Goal: Complete application form

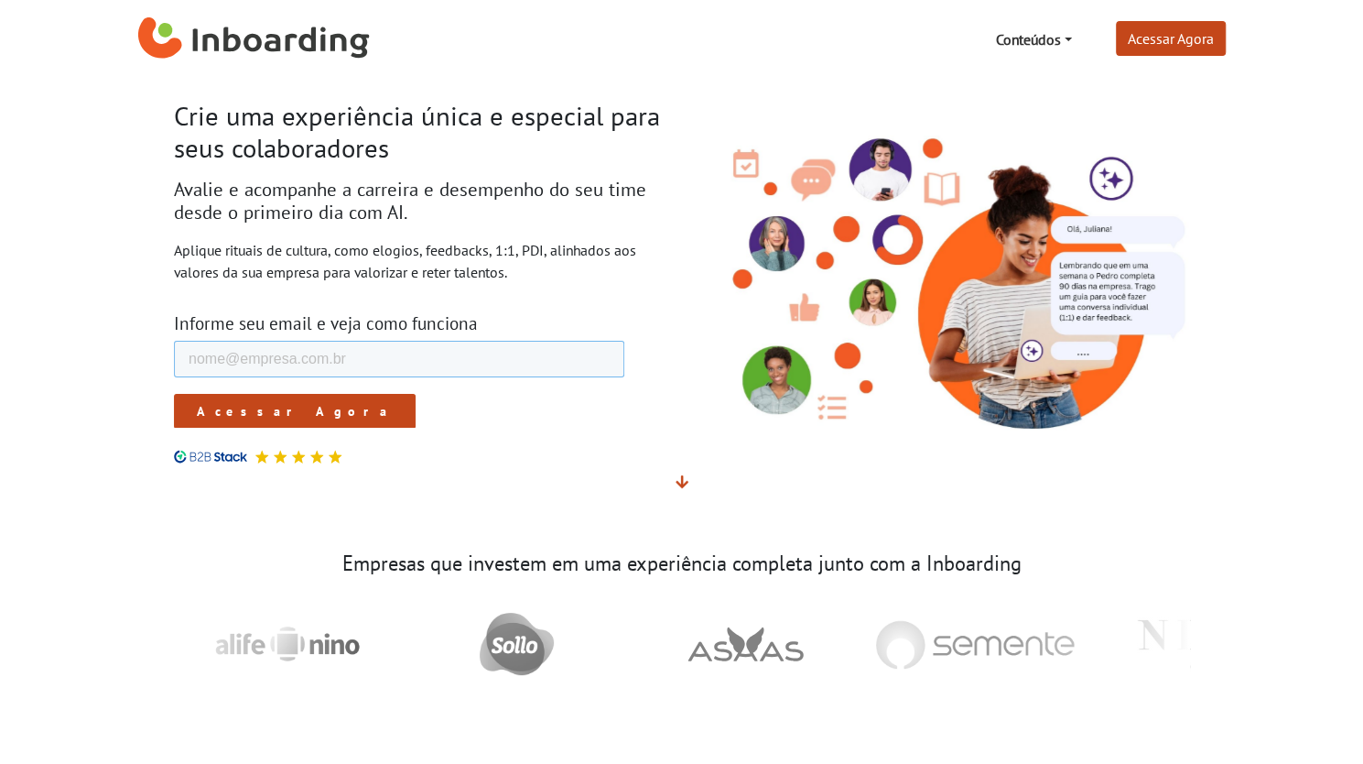
click at [451, 352] on input "E-mail de trabalho *" at bounding box center [398, 359] width 450 height 37
type input "[EMAIL_ADDRESS][DOMAIN_NAME]"
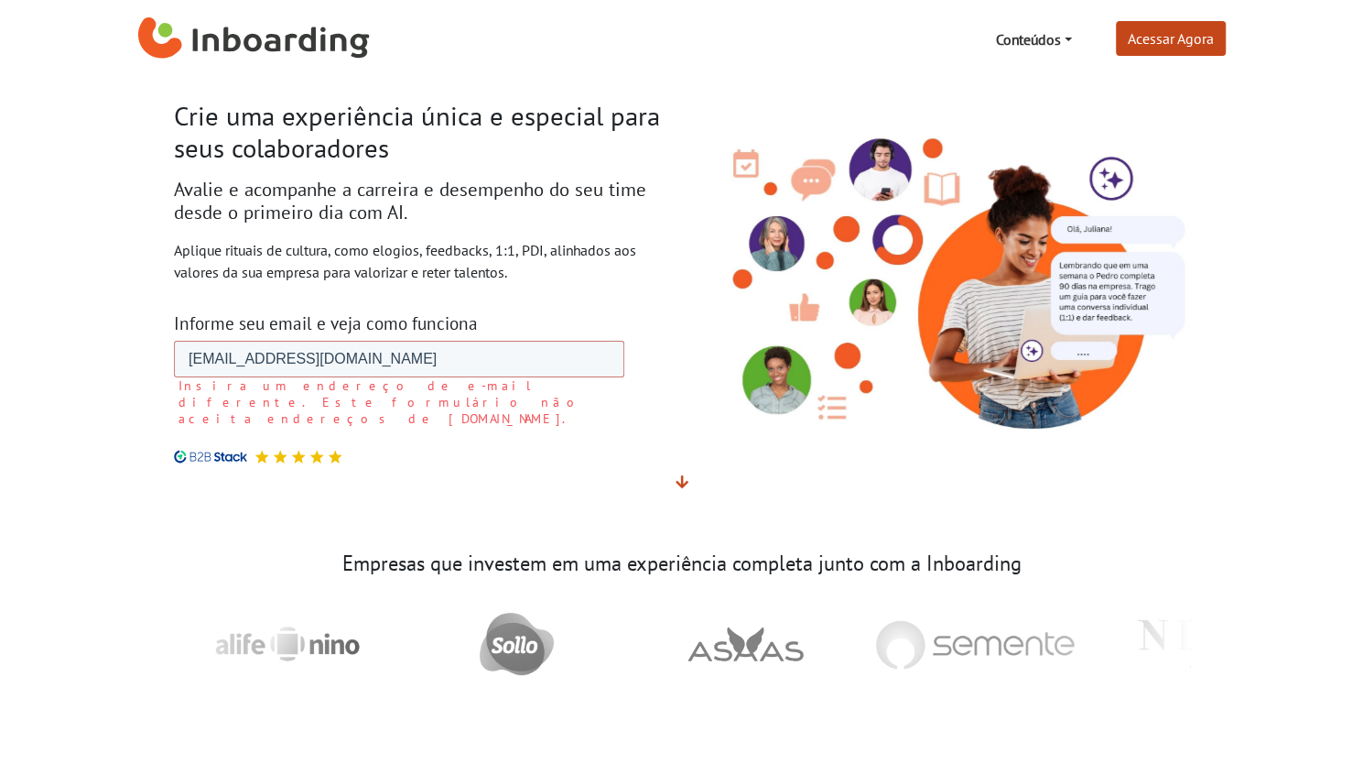
click at [259, 409] on label "Insira um endereço de e-mail diferente. Este formulário não aceita endereços de…" at bounding box center [401, 401] width 446 height 49
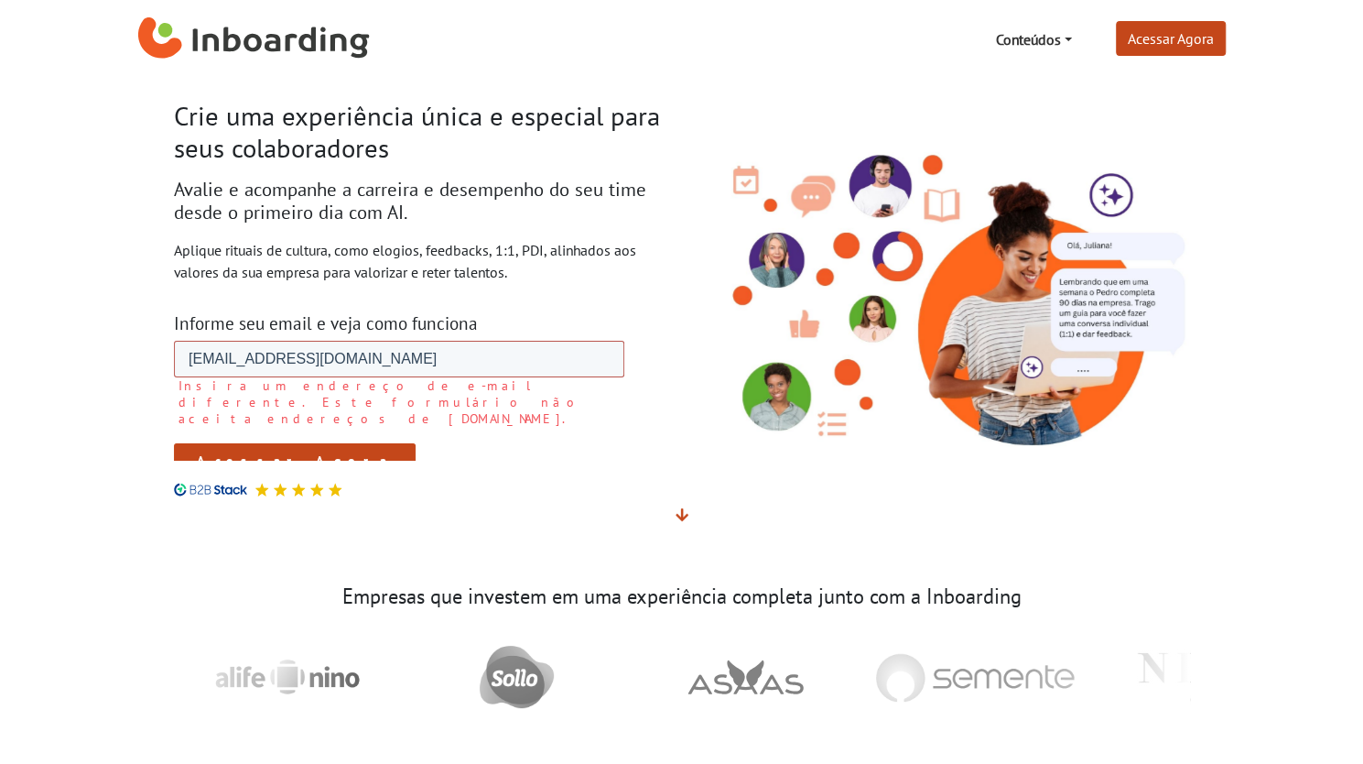
drag, startPoint x: 369, startPoint y: 359, endPoint x: 170, endPoint y: 352, distance: 198.8
click at [173, 352] on html "E-mail de trabalho * la2048436@gmail.com Insira um endereço de e-mail diferente…" at bounding box center [398, 418] width 450 height 154
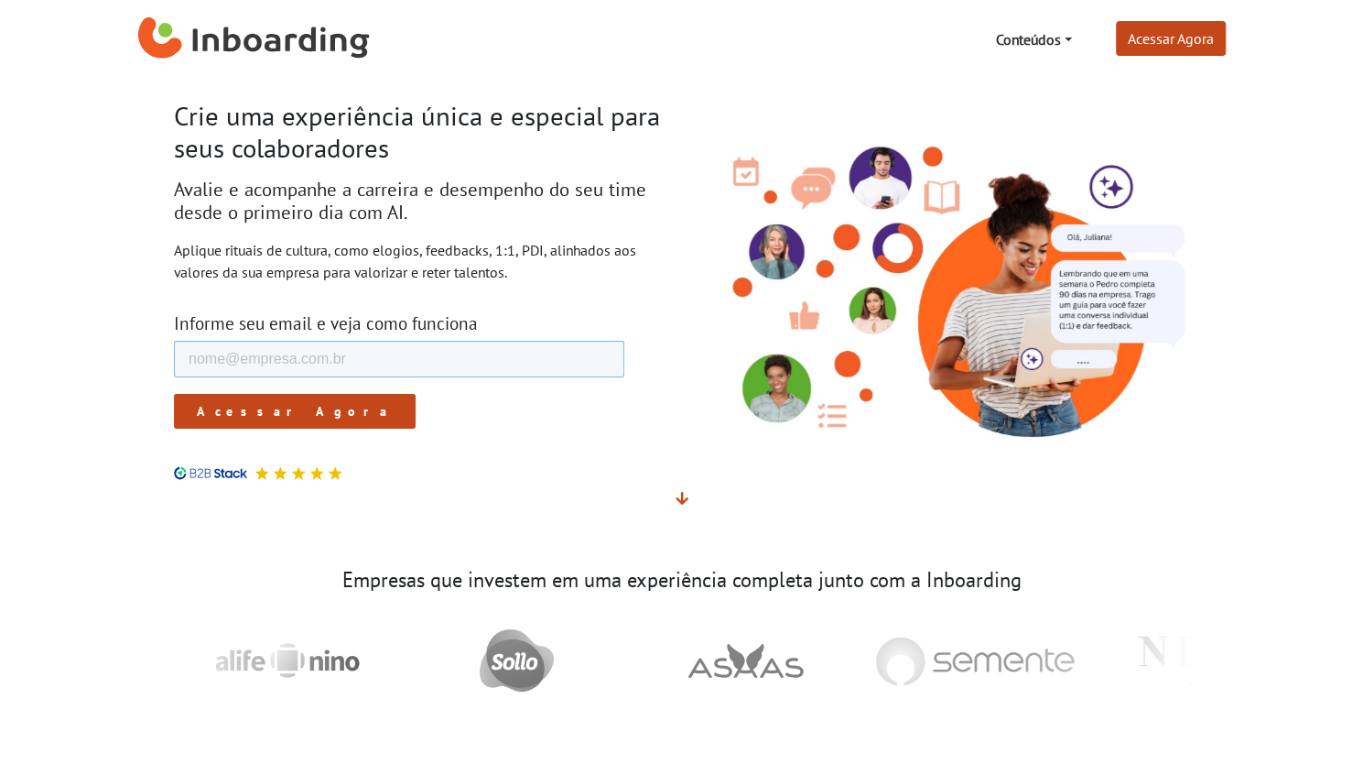
type input "R"
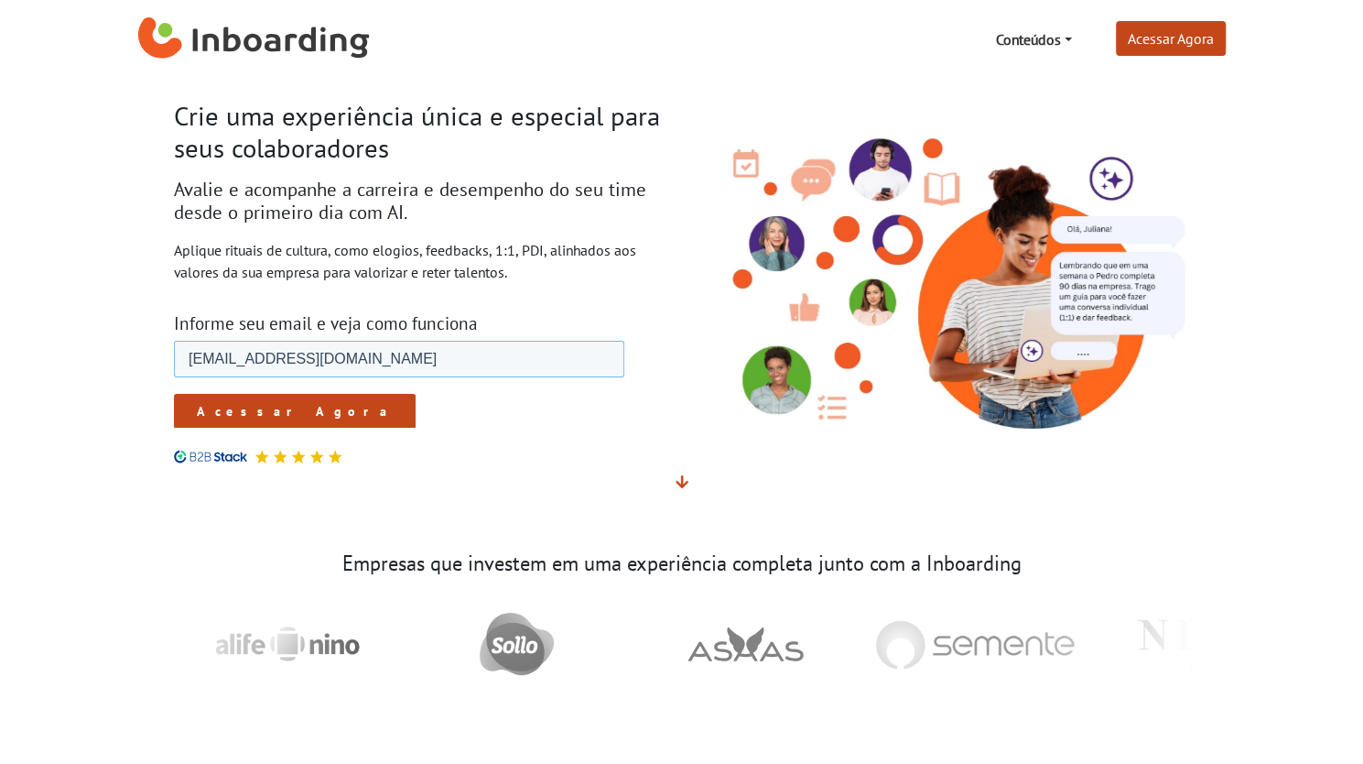
drag, startPoint x: 213, startPoint y: 357, endPoint x: 235, endPoint y: 363, distance: 22.7
click at [214, 357] on input "[EMAIL_ADDRESS][PERSON_NAME][DOMAIN_NAME]" at bounding box center [398, 359] width 450 height 37
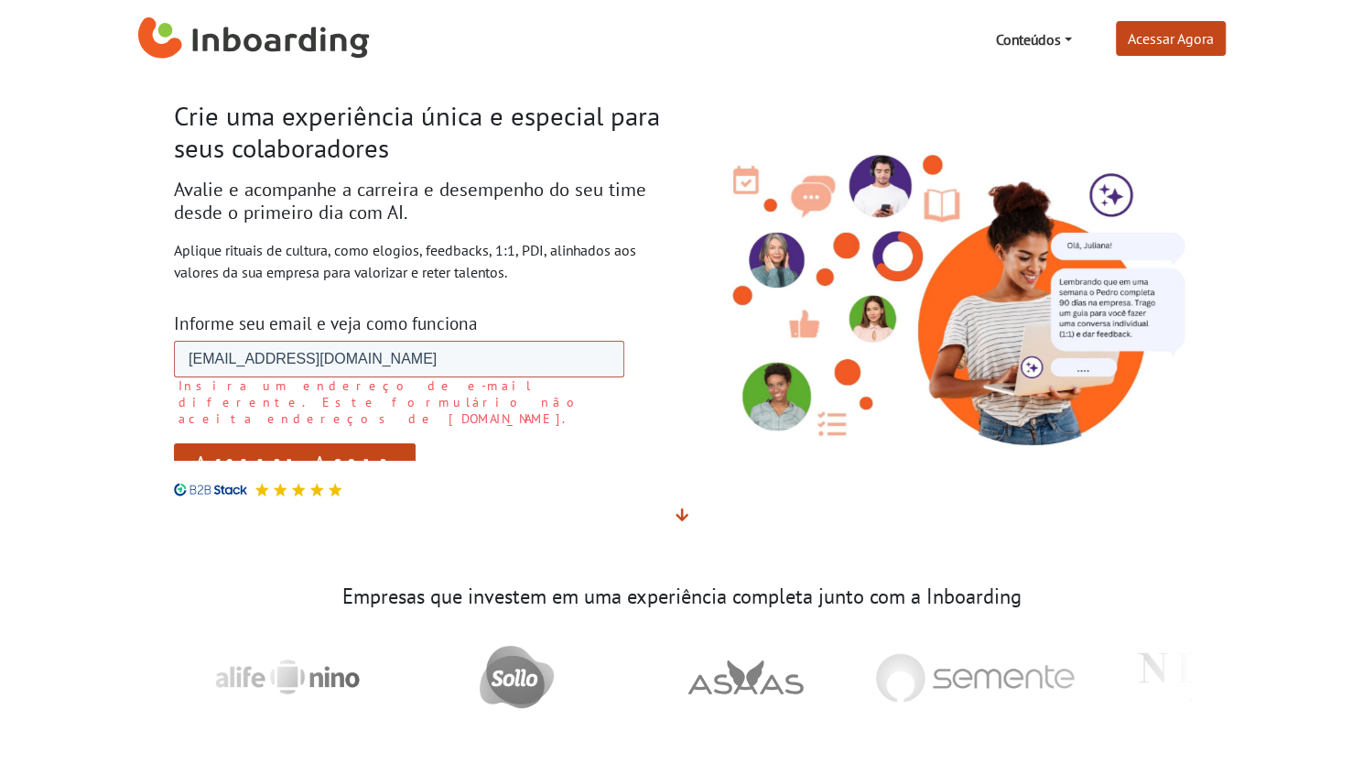
click at [364, 352] on input "raq.asilva@gmail.com" at bounding box center [398, 359] width 450 height 37
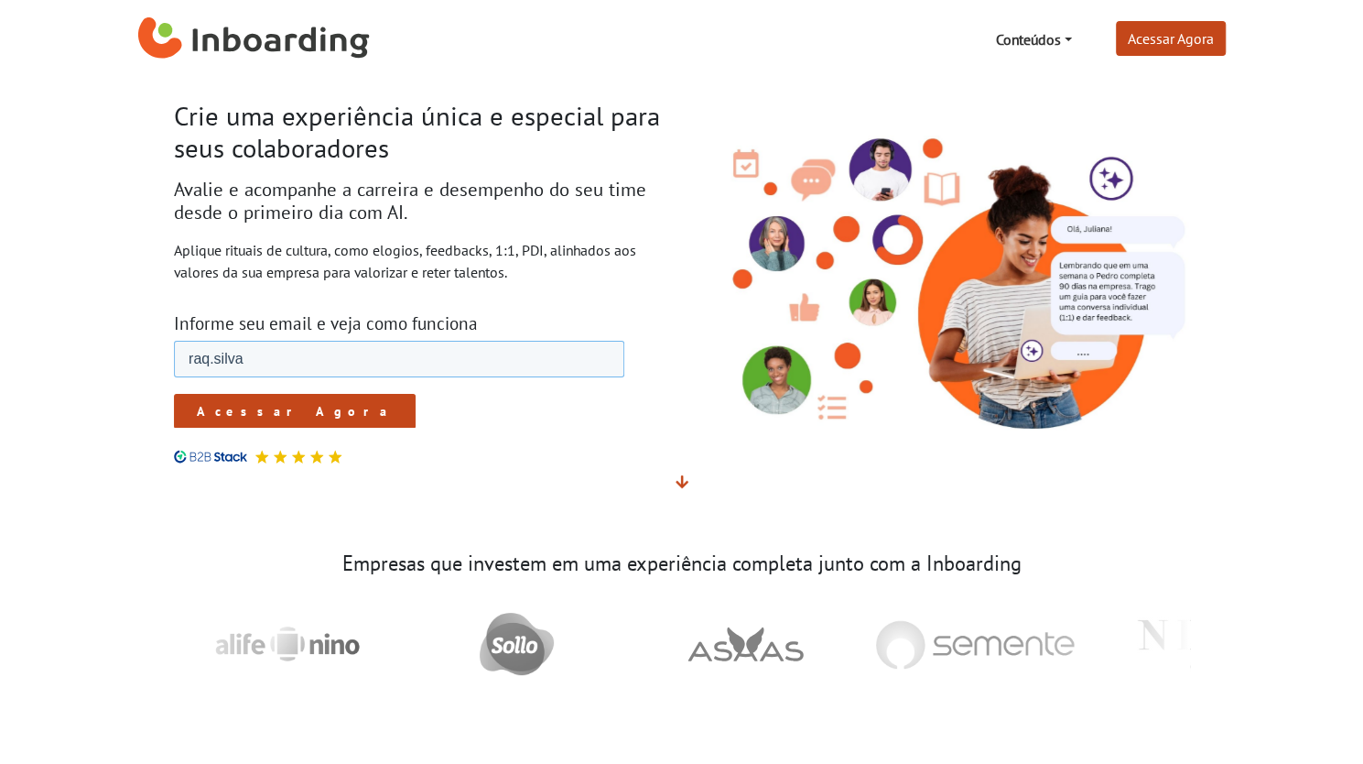
type input "[EMAIL_ADDRESS][PERSON_NAME][DOMAIN_NAME]"
click at [255, 414] on input "Acessar Agora" at bounding box center [294, 411] width 242 height 35
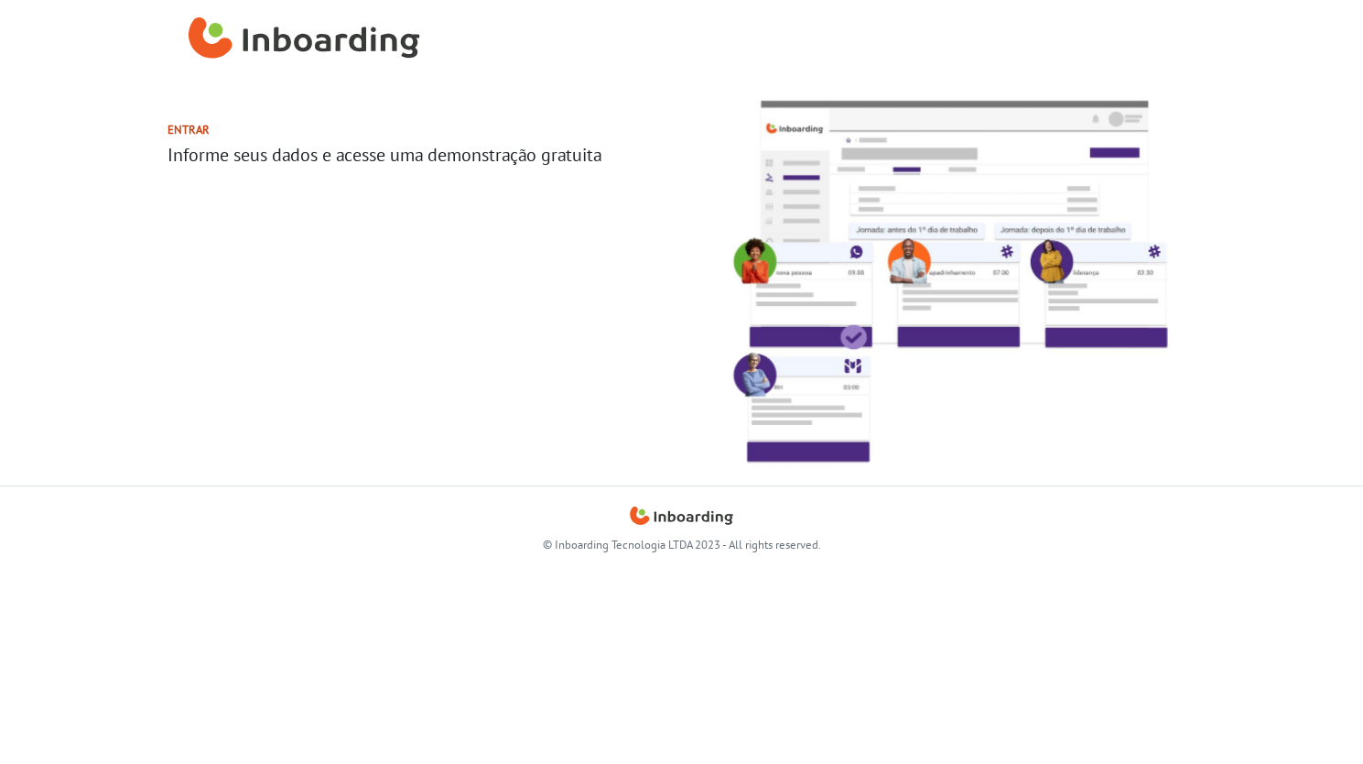
select select "PT"
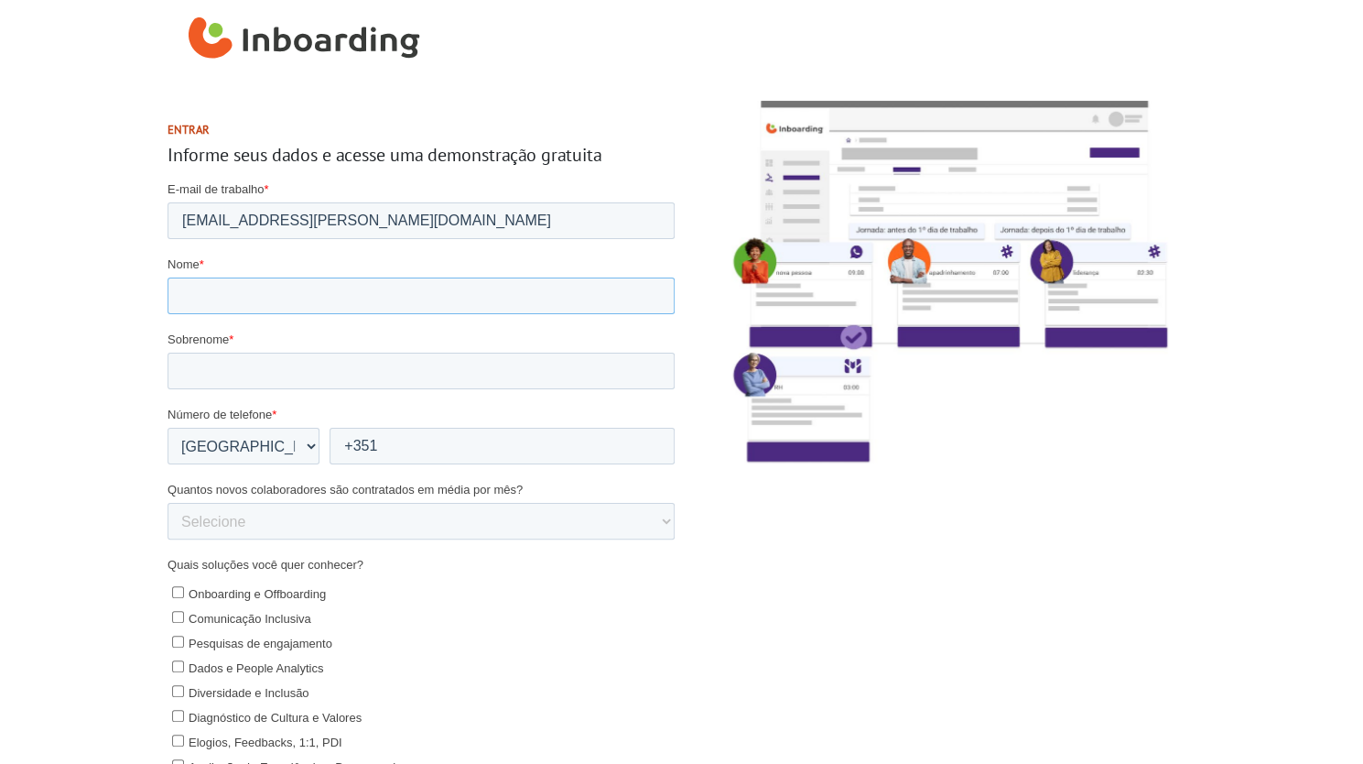
click at [248, 287] on input "Nome *" at bounding box center [420, 295] width 507 height 37
type input "R"
click at [208, 368] on input "Sobrenome *" at bounding box center [420, 371] width 507 height 37
click at [515, 562] on label "Quais soluções você quer conhecer?" at bounding box center [420, 565] width 507 height 18
click at [249, 365] on input "[PERSON_NAME]" at bounding box center [420, 371] width 507 height 37
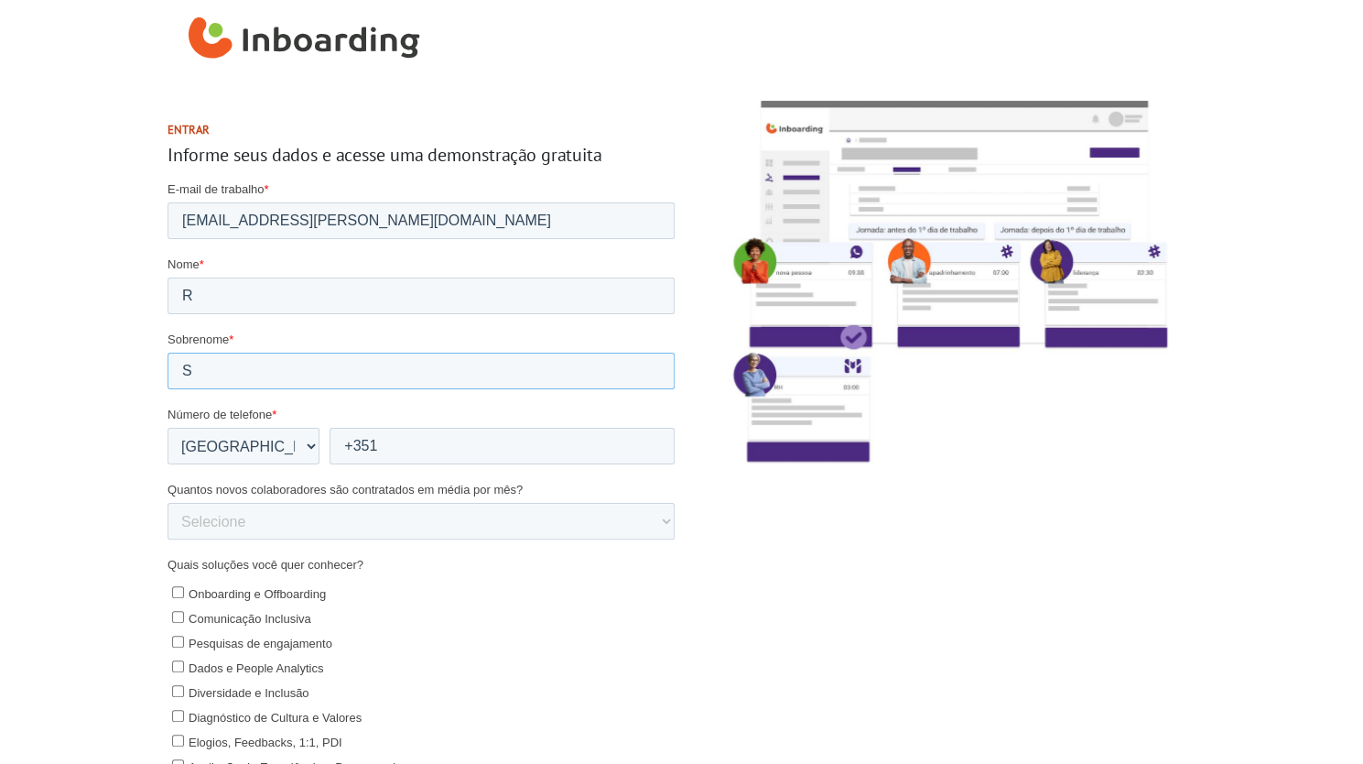
type input "S"
click at [447, 598] on label "Onboarding e Offboarding" at bounding box center [422, 592] width 503 height 19
click at [183, 598] on input "Onboarding e Offboarding" at bounding box center [177, 592] width 12 height 12
checkbox input "true"
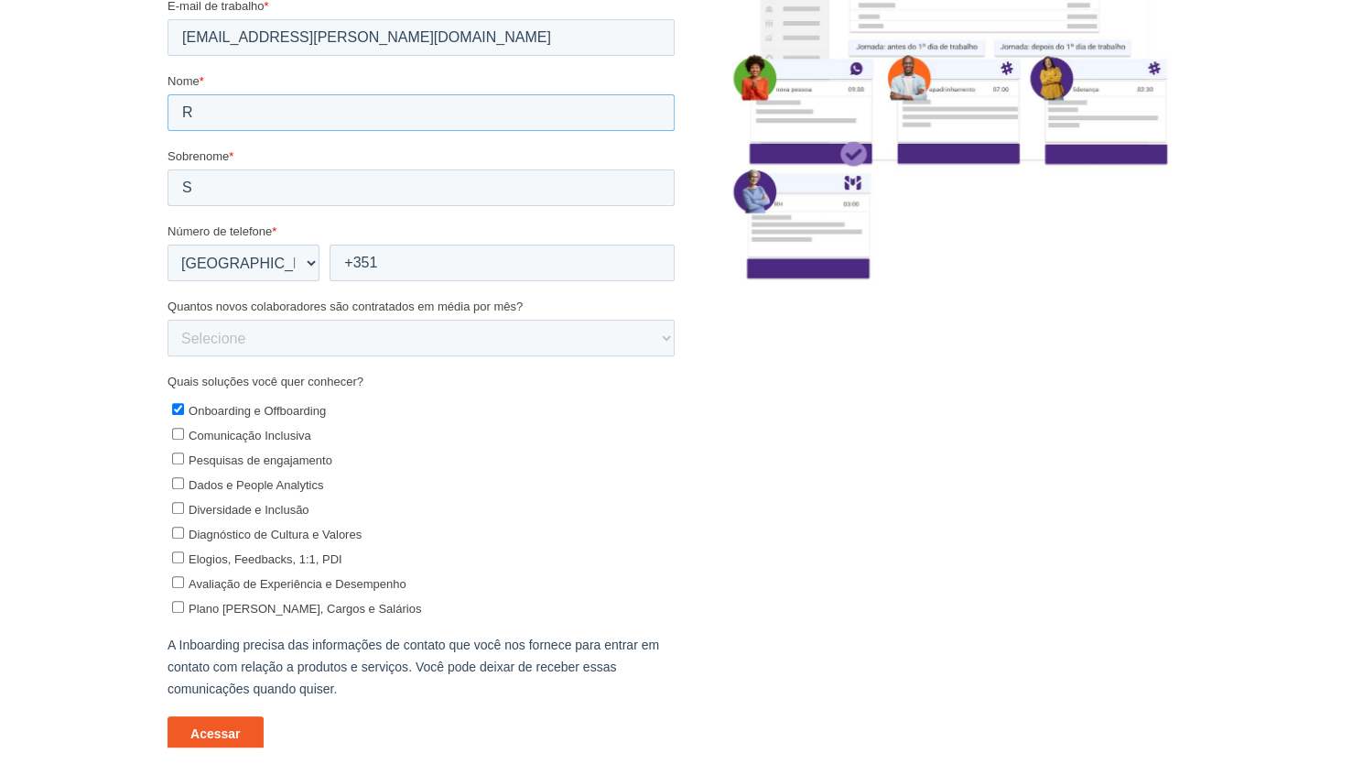
click at [276, 115] on input "R" at bounding box center [420, 113] width 507 height 37
type input "[PERSON_NAME]"
click at [335, 198] on input "S" at bounding box center [420, 188] width 507 height 37
type input "[PERSON_NAME]"
click at [310, 264] on select "* [GEOGRAPHIC_DATA] (‫[GEOGRAPHIC_DATA]‬‎) [GEOGRAPHIC_DATA] ([GEOGRAPHIC_DATA]…" at bounding box center [243, 263] width 152 height 37
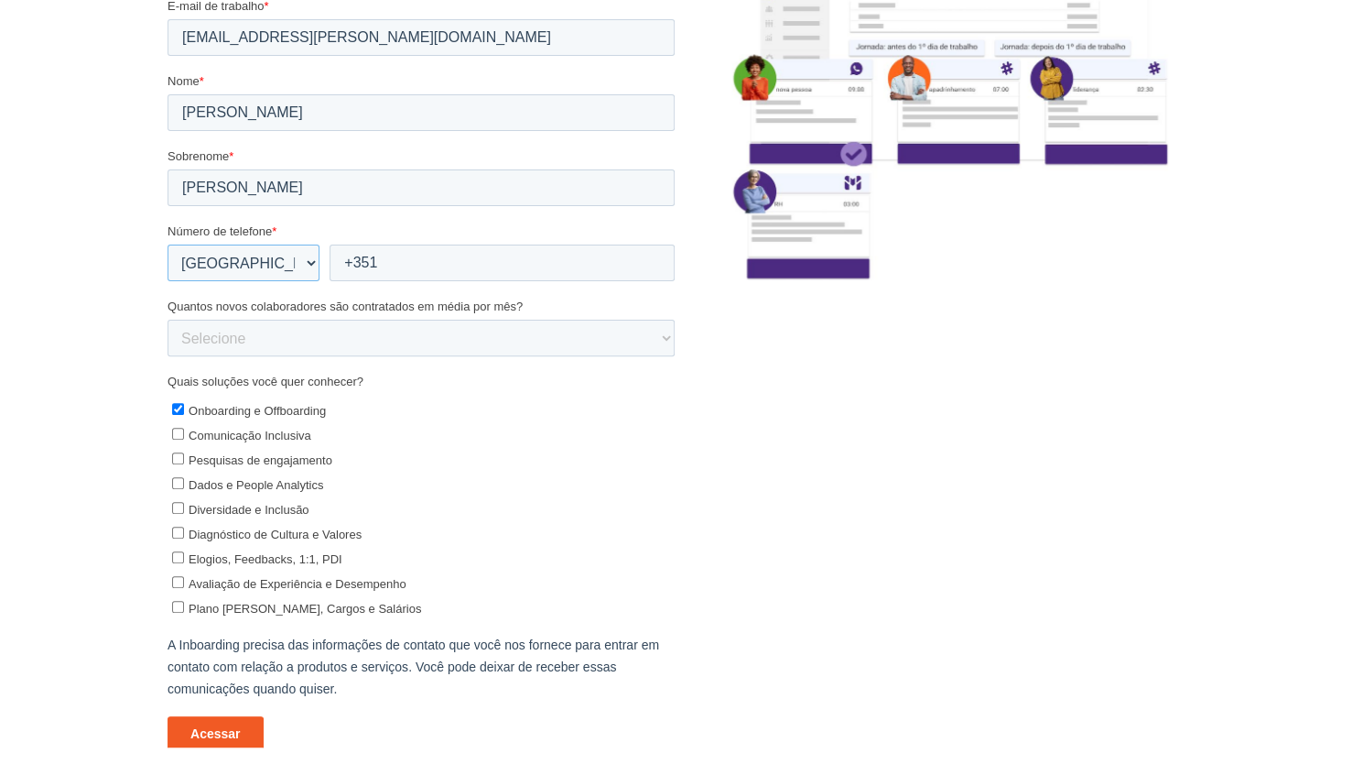
click at [310, 264] on select "* [GEOGRAPHIC_DATA] (‫[GEOGRAPHIC_DATA]‬‎) [GEOGRAPHIC_DATA] ([GEOGRAPHIC_DATA]…" at bounding box center [243, 263] width 152 height 37
click at [427, 256] on input "+351" at bounding box center [501, 263] width 345 height 37
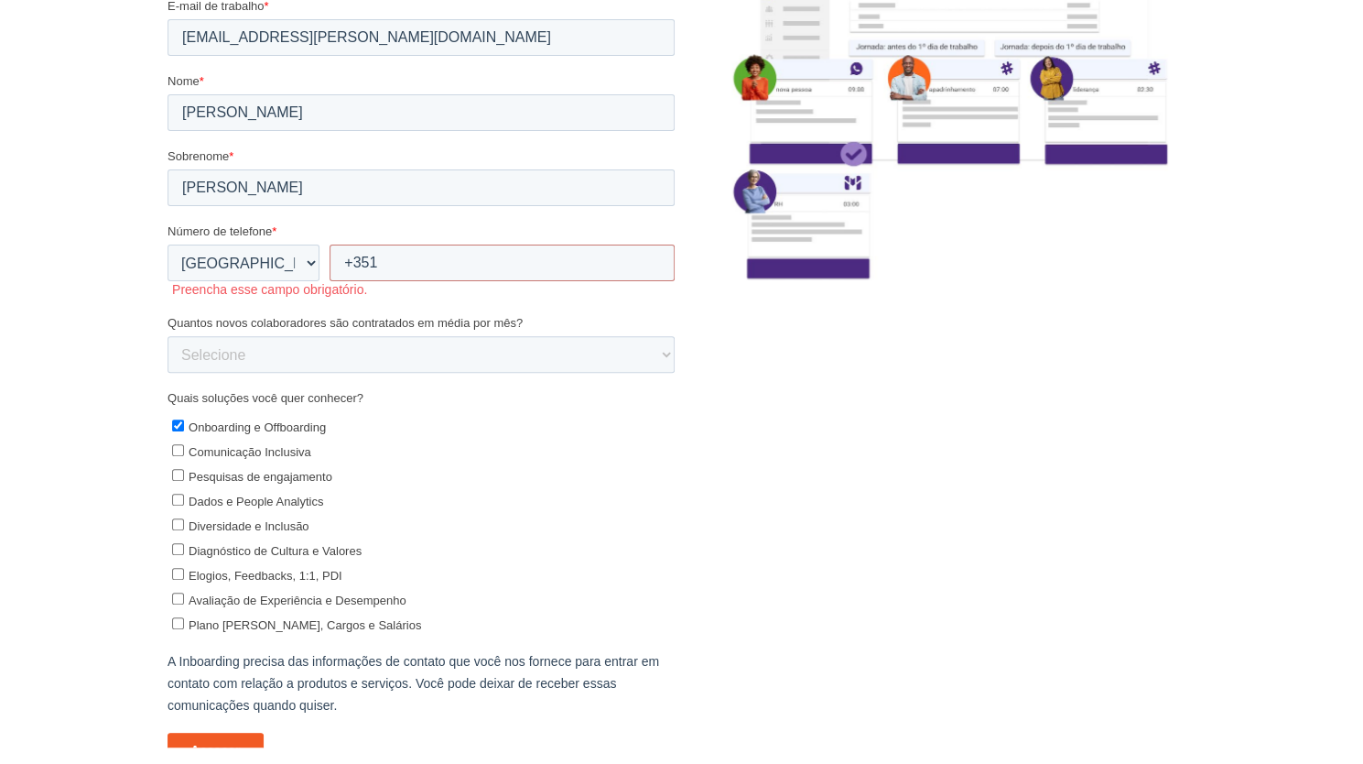
click at [490, 403] on div "Quais soluções você quer conhecer? Onboarding e Offboarding Comunicação Inclusi…" at bounding box center [420, 512] width 507 height 244
click at [462, 258] on input "+351" at bounding box center [501, 263] width 345 height 37
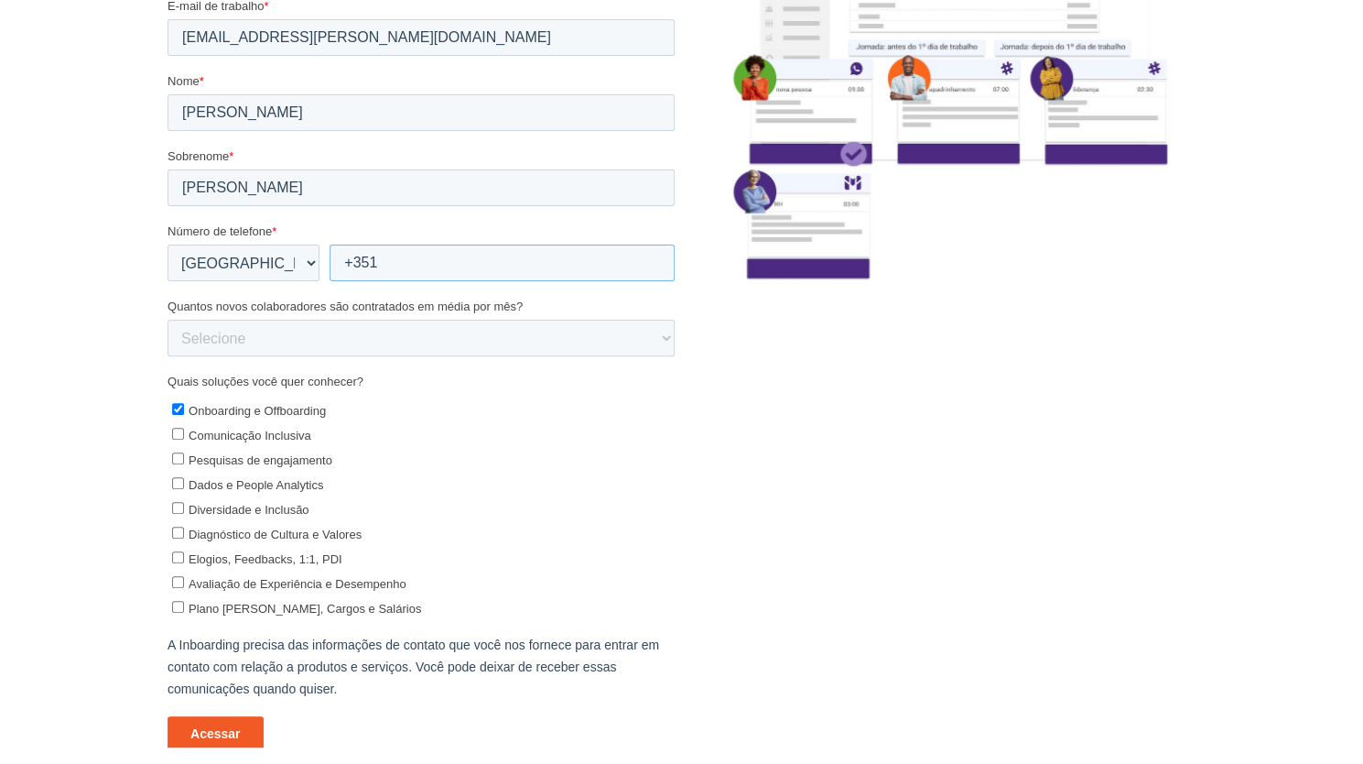
type input "[PHONE_NUMBER]"
click at [456, 422] on ul "Onboarding e Offboarding Comunicação Inclusiva Pesquisas de engajamento Dados e…" at bounding box center [420, 507] width 507 height 222
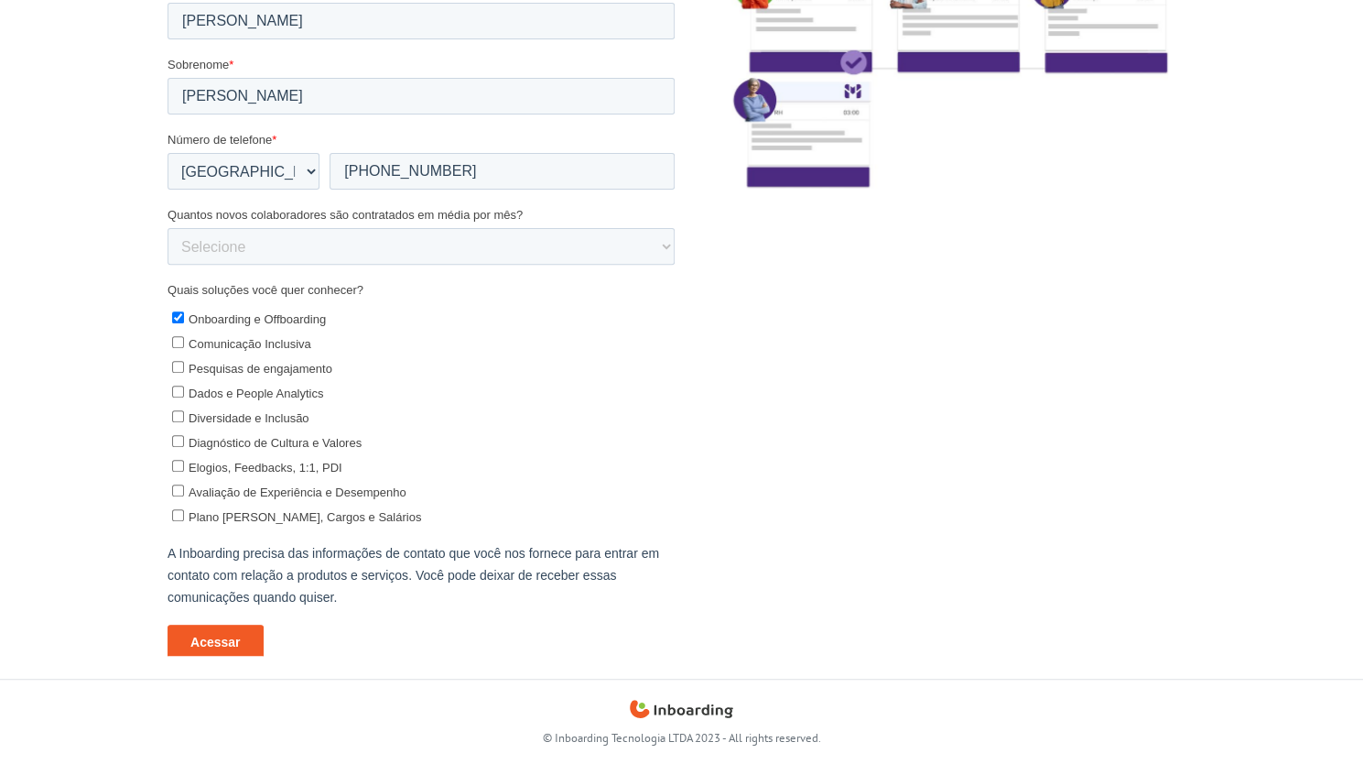
click at [177, 339] on input "Comunicação Inclusiva" at bounding box center [177, 343] width 12 height 12
checkbox input "true"
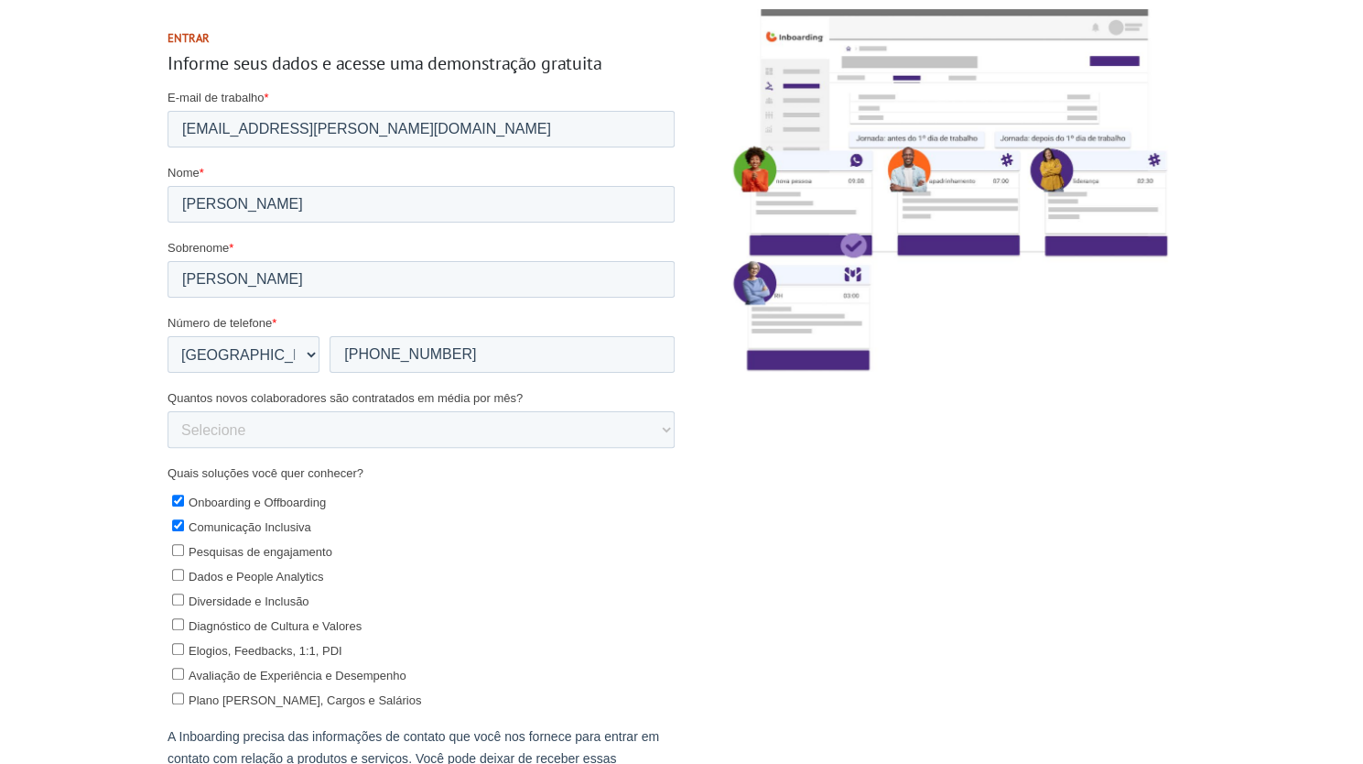
scroll to position [183, 0]
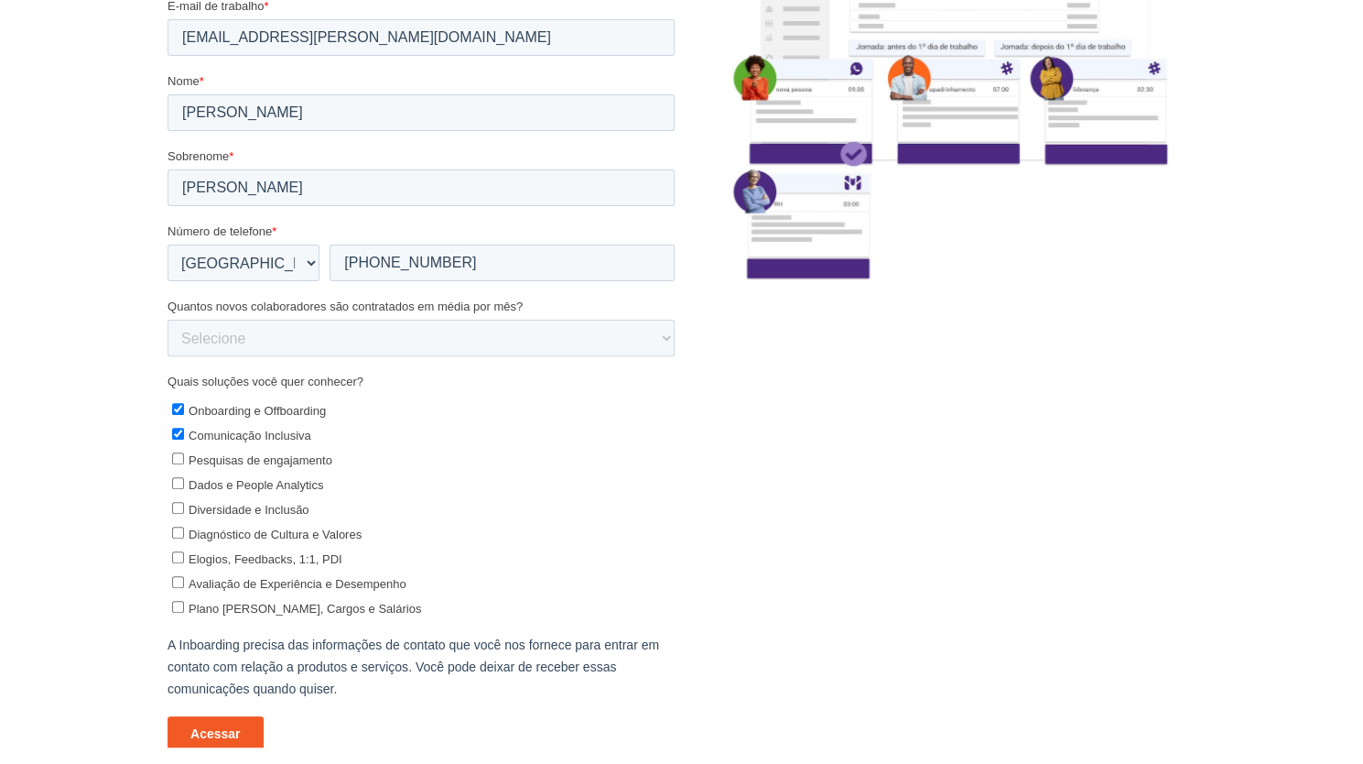
click at [176, 535] on input "Diagnóstico de Cultura e Valores" at bounding box center [177, 533] width 12 height 12
checkbox input "true"
click at [177, 581] on input "Avaliação de Experiência e Desempenho" at bounding box center [177, 583] width 12 height 12
checkbox input "true"
click at [177, 557] on input "Elogios, Feedbacks, 1:1, PDI" at bounding box center [177, 558] width 12 height 12
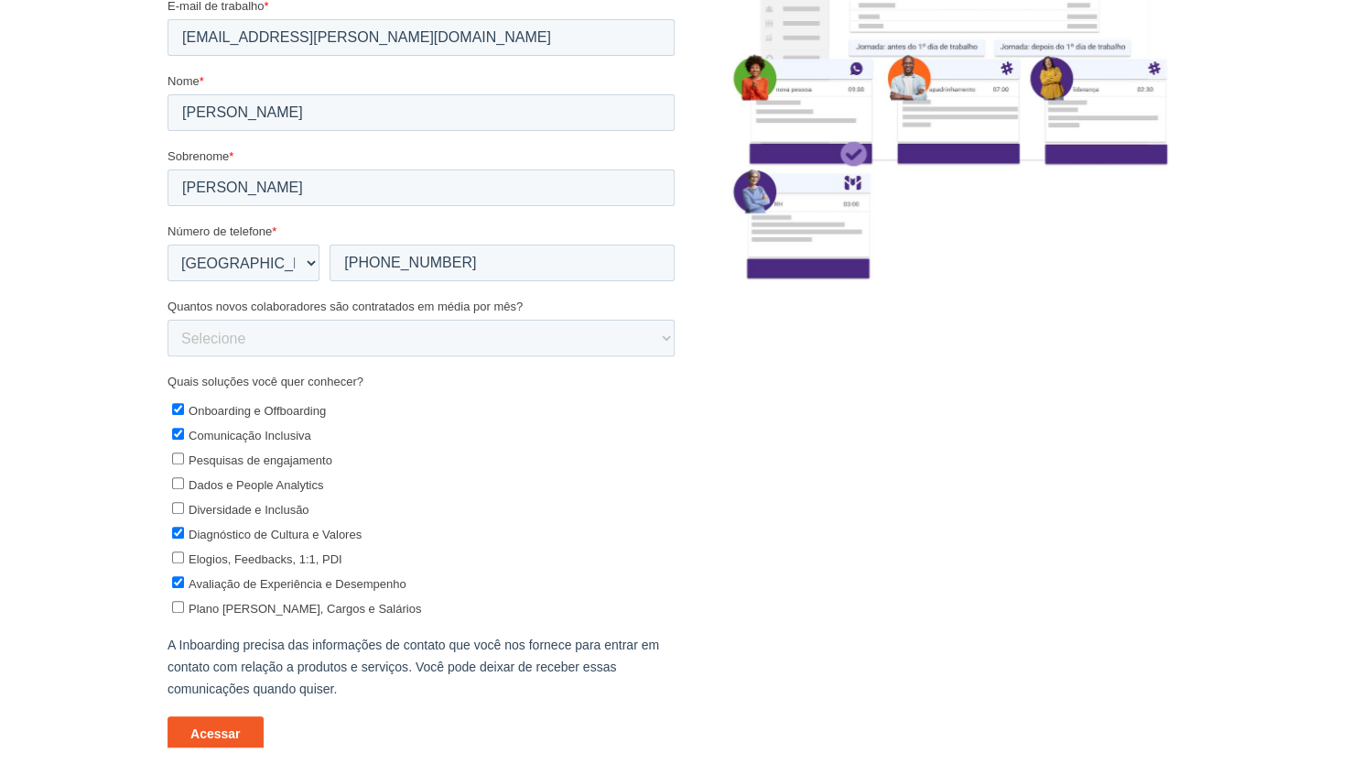
checkbox input "true"
click at [177, 507] on input "Diversidade e Inclusão" at bounding box center [177, 509] width 12 height 12
checkbox input "true"
click at [179, 482] on input "Dados e People Analytics" at bounding box center [177, 484] width 12 height 12
checkbox input "true"
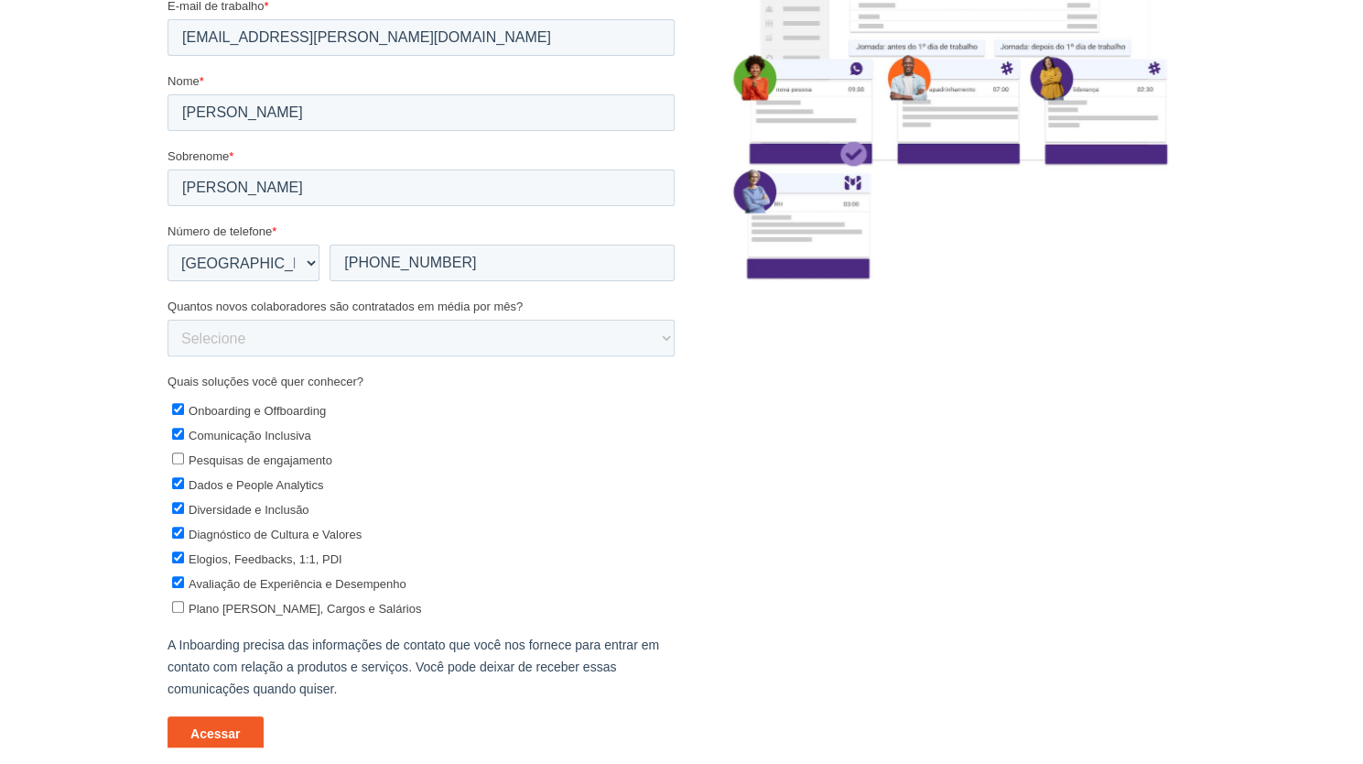
click at [176, 456] on input "Pesquisas de engajamento" at bounding box center [177, 459] width 12 height 12
checkbox input "true"
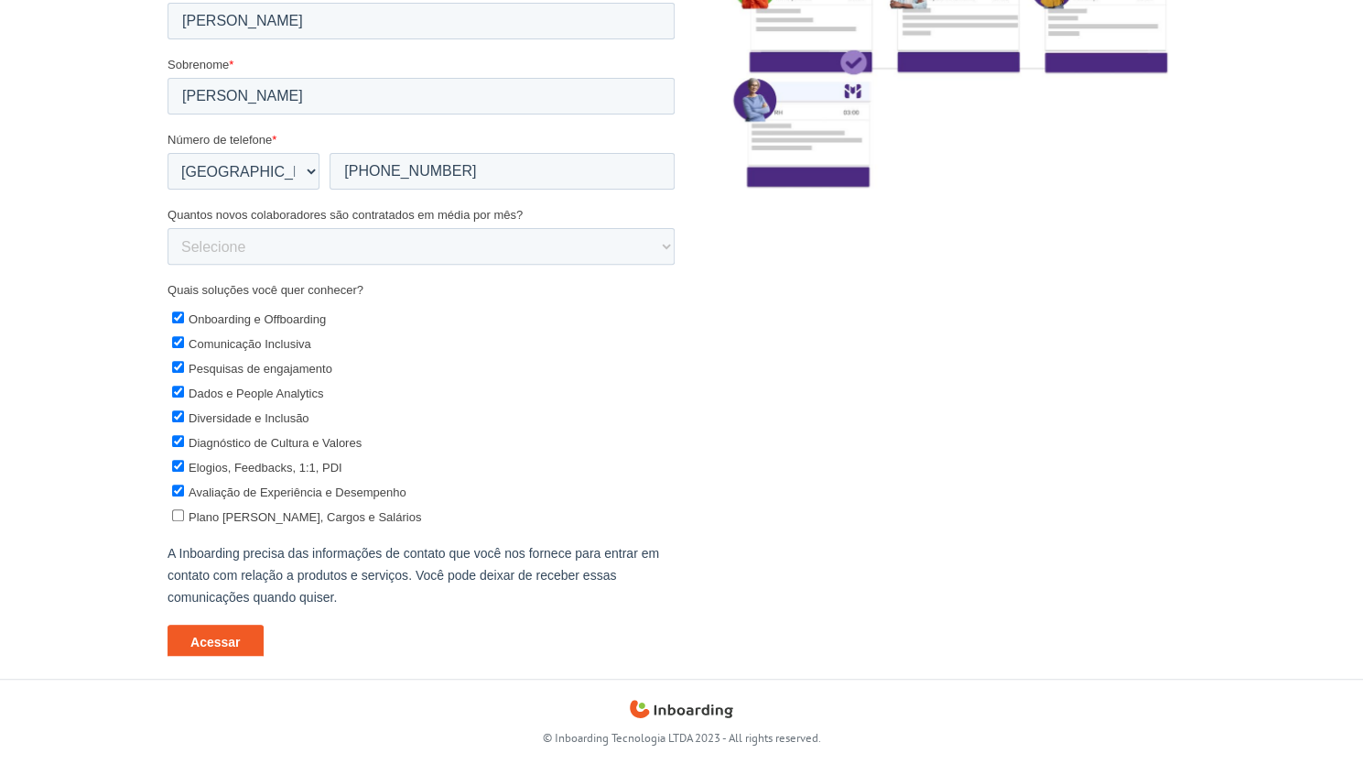
click at [236, 644] on input "Acessar" at bounding box center [215, 642] width 96 height 35
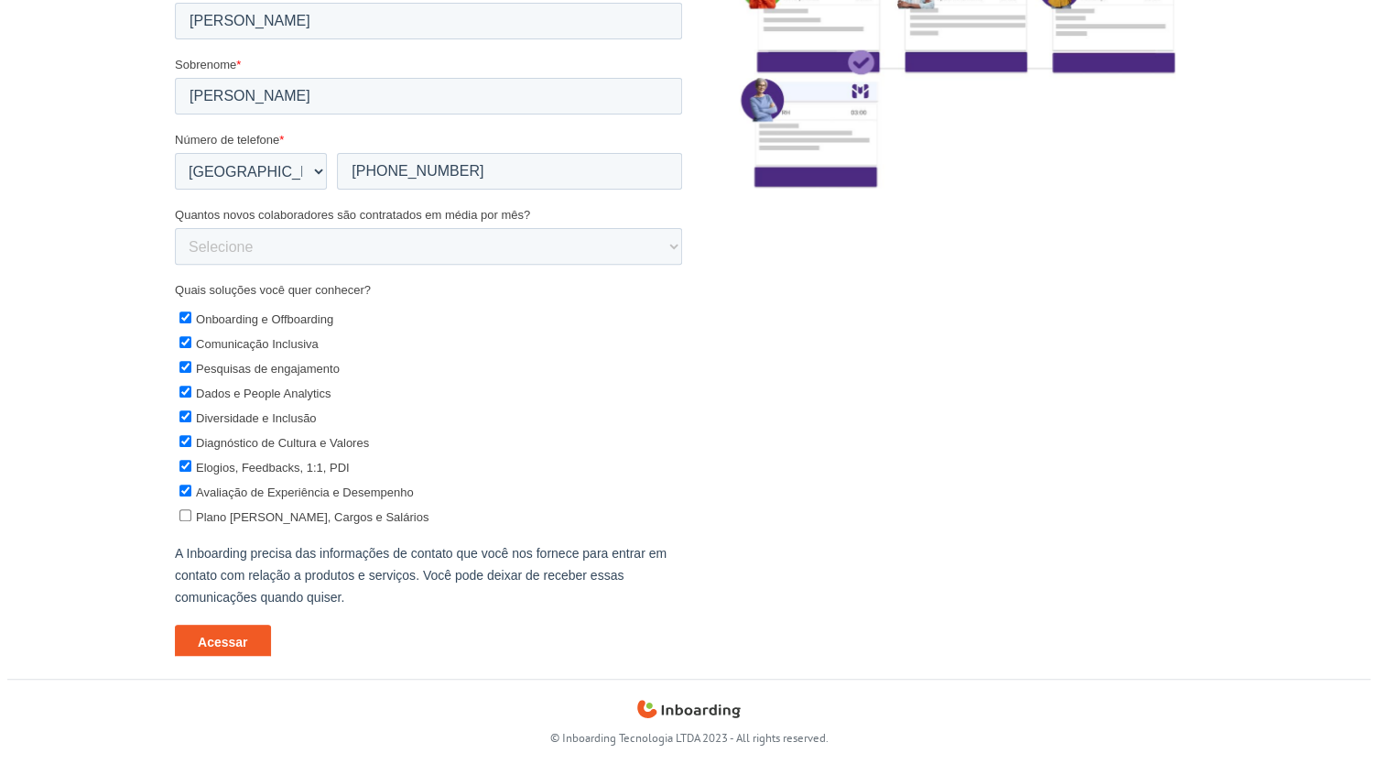
scroll to position [0, 0]
